Goal: Book appointment/travel/reservation

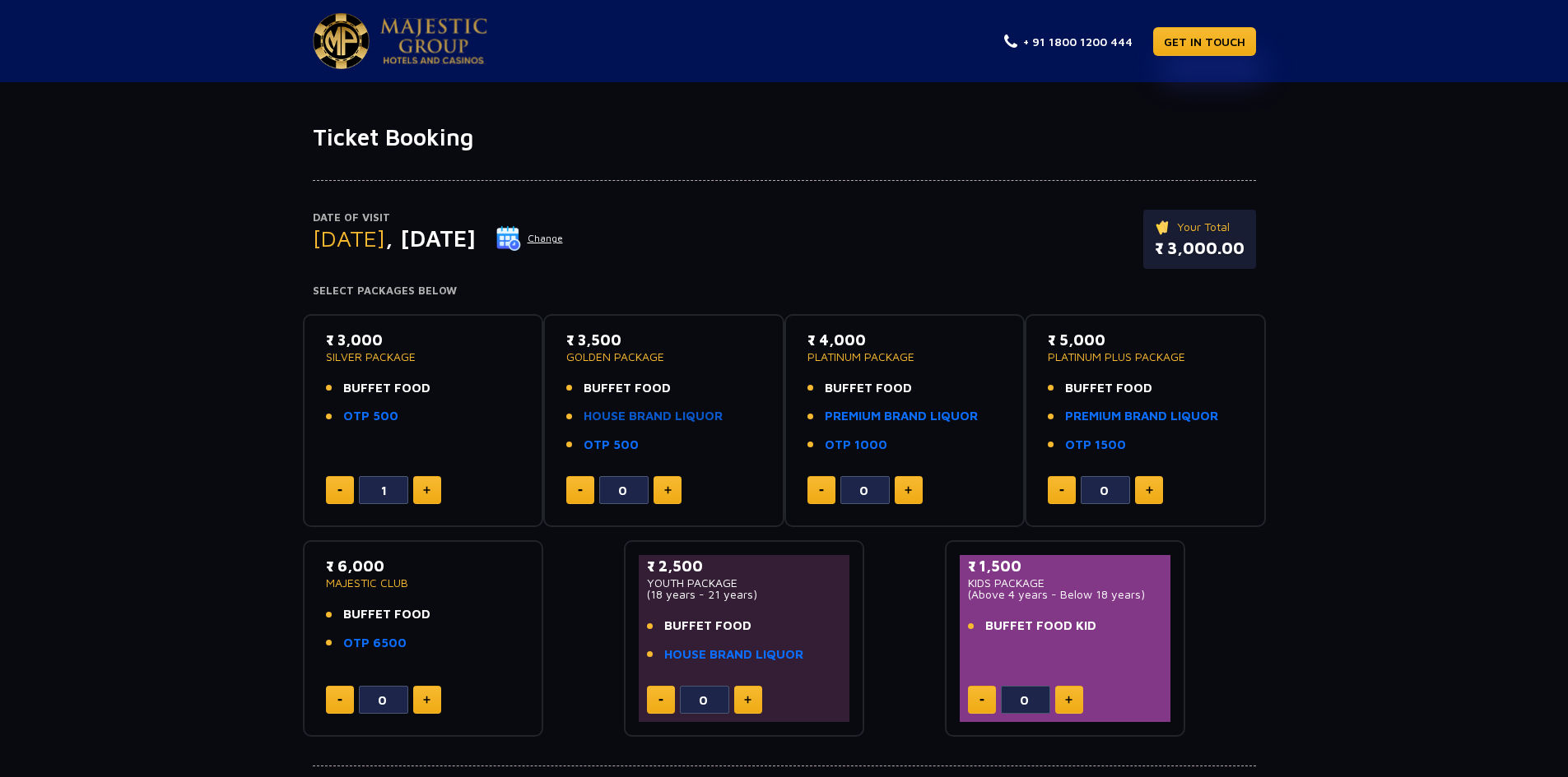
click at [673, 411] on link "HOUSE BRAND LIQUOR" at bounding box center [653, 417] width 139 height 19
click at [521, 246] on img at bounding box center [509, 239] width 25 height 25
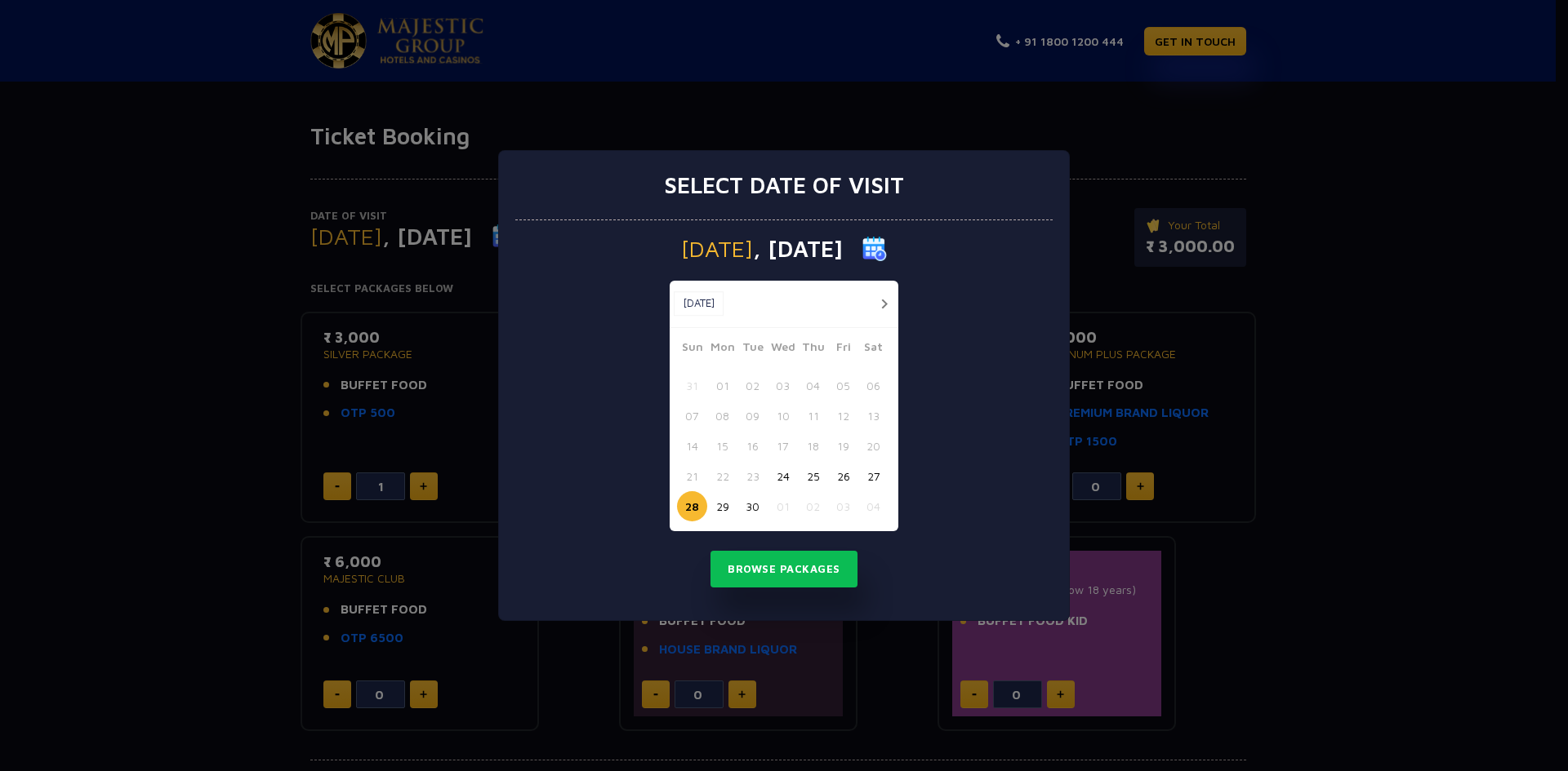
click at [879, 305] on button "button" at bounding box center [884, 305] width 21 height 21
click at [874, 478] on button "25" at bounding box center [874, 477] width 30 height 30
click at [790, 573] on button "Browse Packages" at bounding box center [784, 570] width 147 height 38
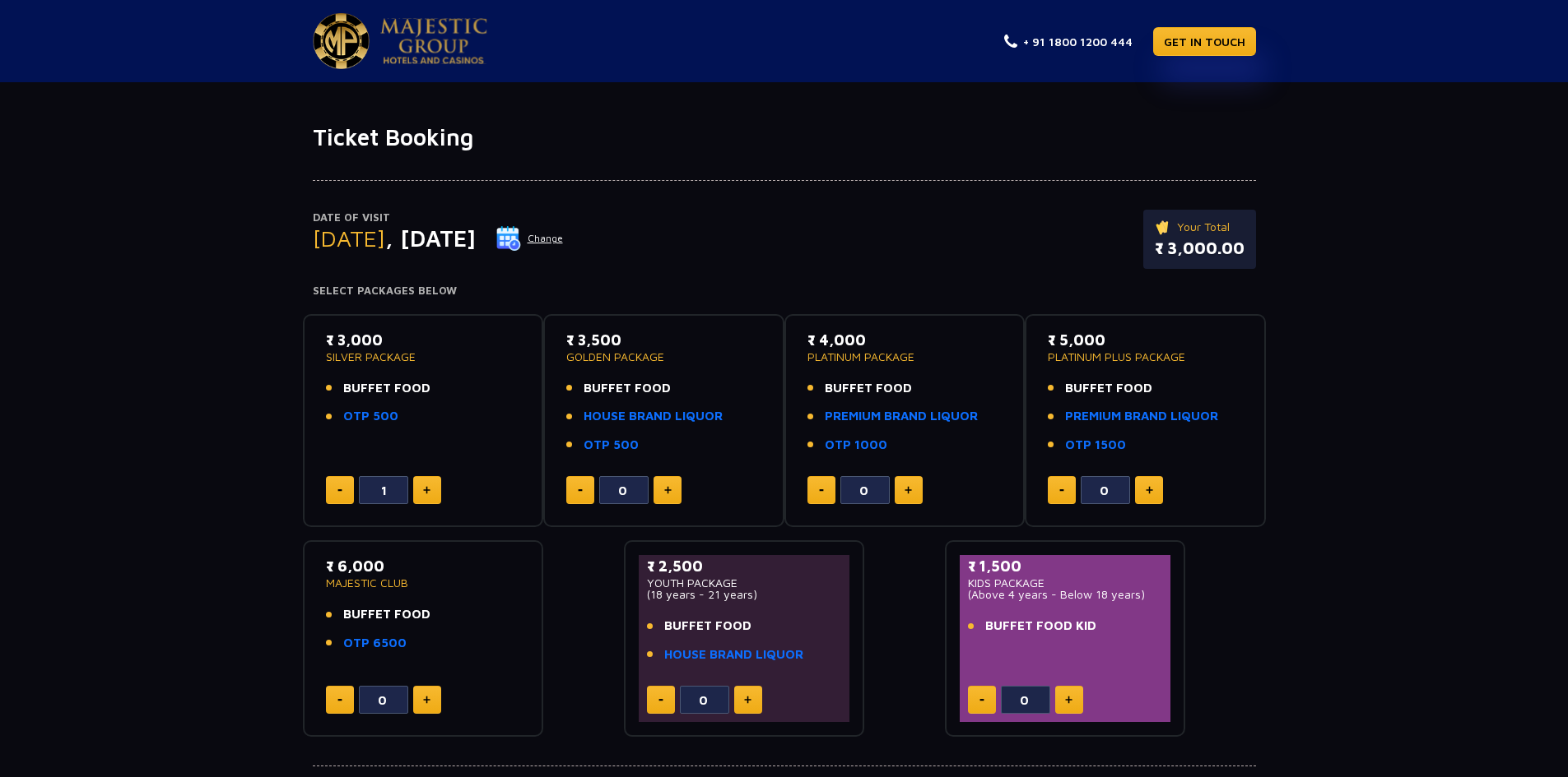
click at [521, 238] on img at bounding box center [509, 239] width 25 height 25
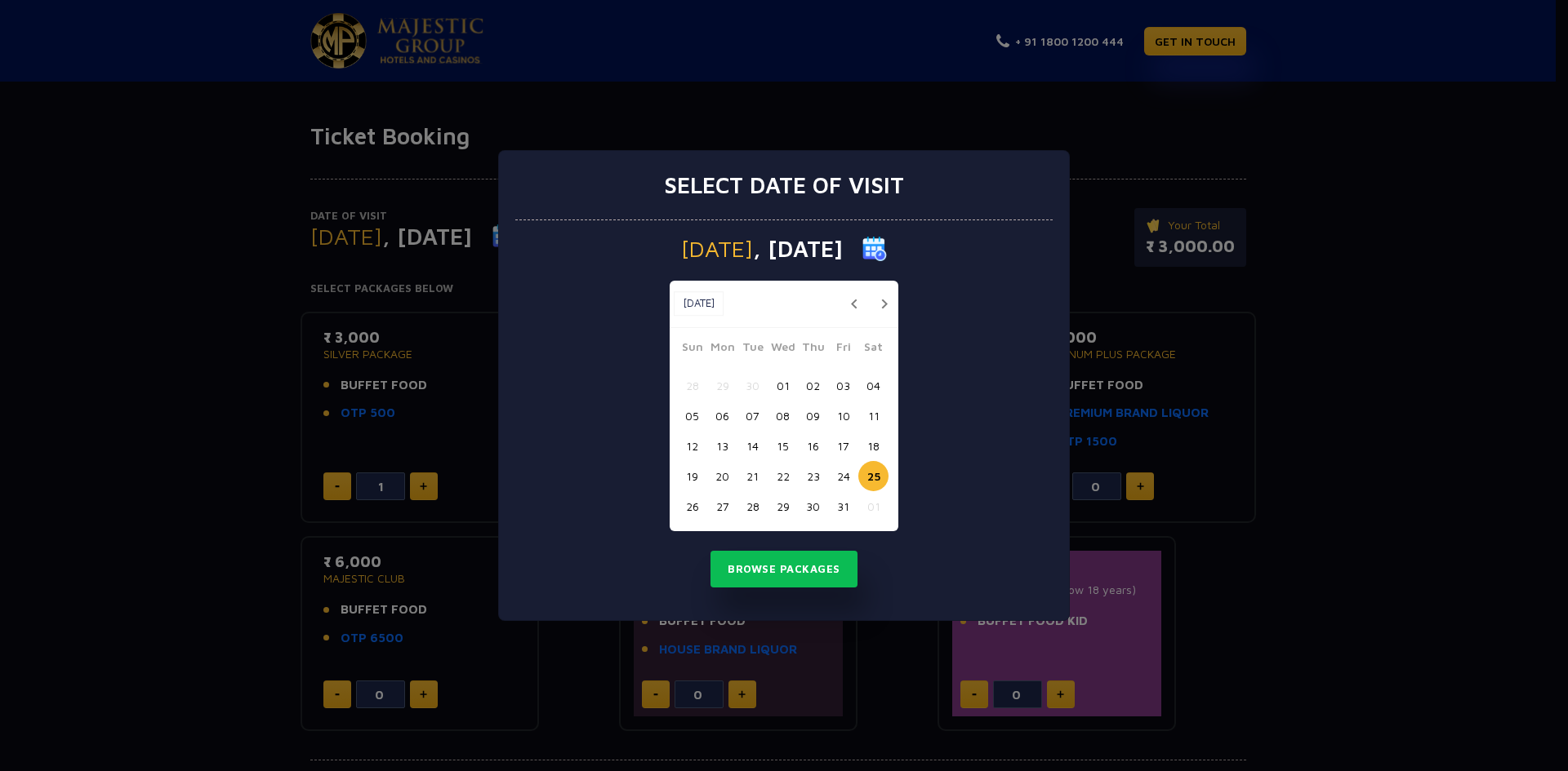
click at [715, 511] on button "27" at bounding box center [722, 507] width 30 height 30
click at [750, 564] on button "Browse Packages" at bounding box center [784, 570] width 147 height 38
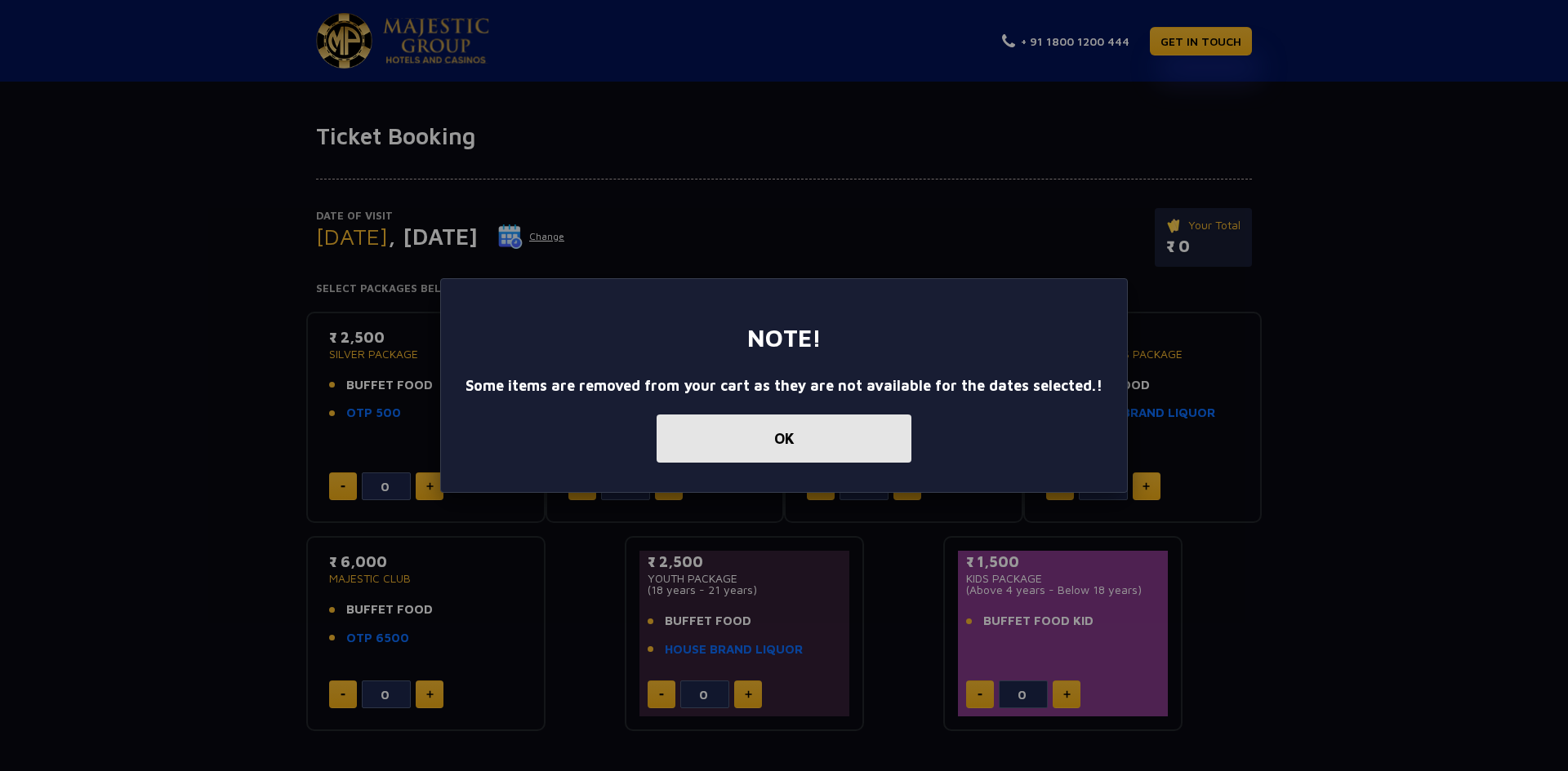
click at [784, 435] on button "OK" at bounding box center [784, 438] width 255 height 48
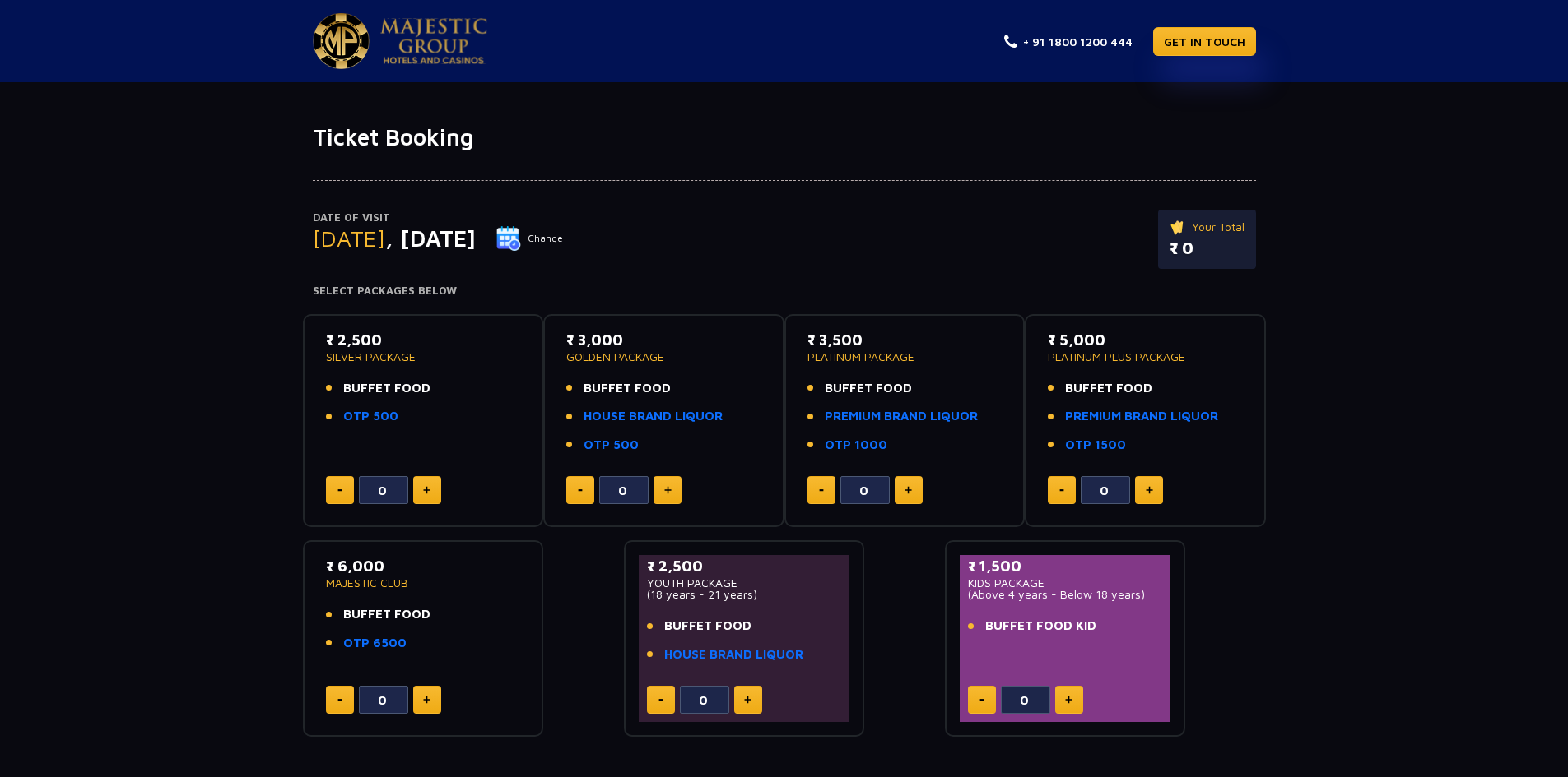
click at [564, 238] on button "Change" at bounding box center [530, 239] width 68 height 27
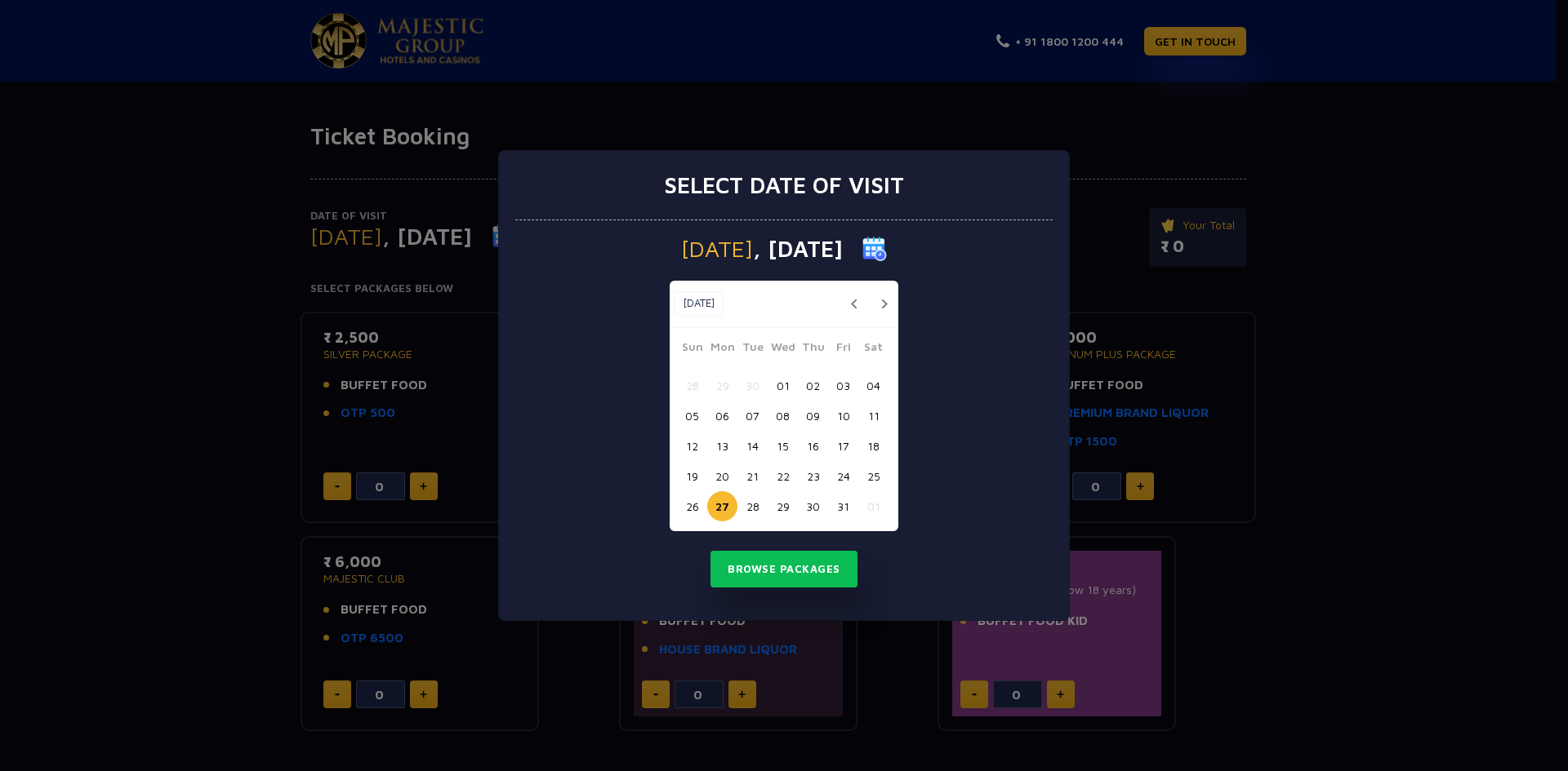
click at [872, 480] on button "25" at bounding box center [874, 477] width 30 height 30
click at [811, 562] on button "Browse Packages" at bounding box center [784, 570] width 147 height 38
